Goal: Task Accomplishment & Management: Use online tool/utility

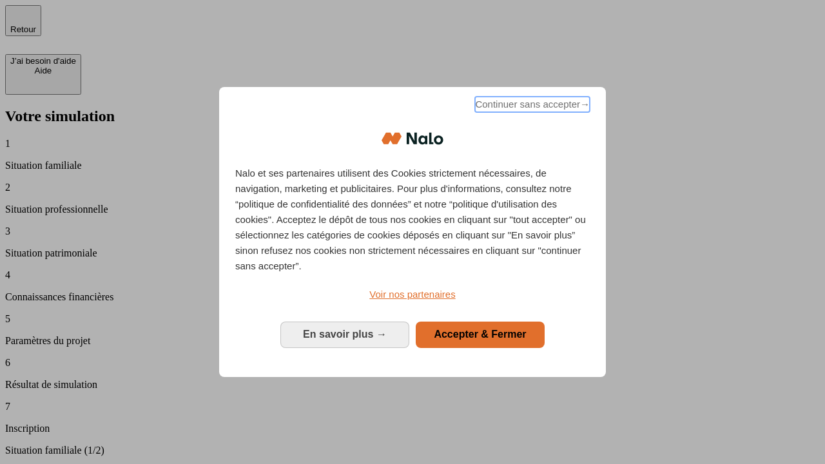
click at [531, 106] on span "Continuer sans accepter →" at bounding box center [532, 104] width 115 height 15
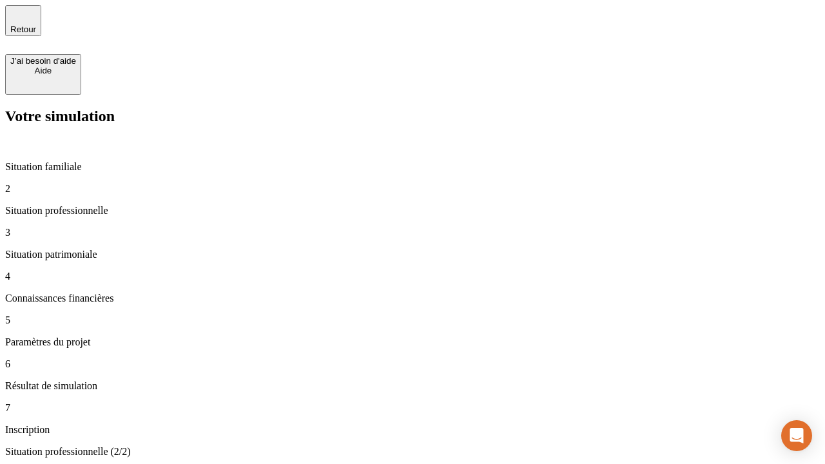
type input "30 000"
type input "1 000"
